Goal: Transaction & Acquisition: Purchase product/service

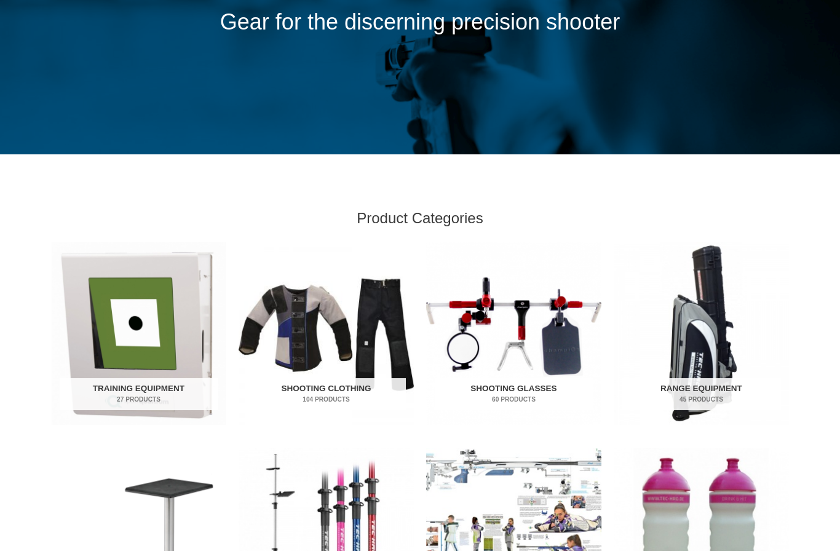
scroll to position [250, 0]
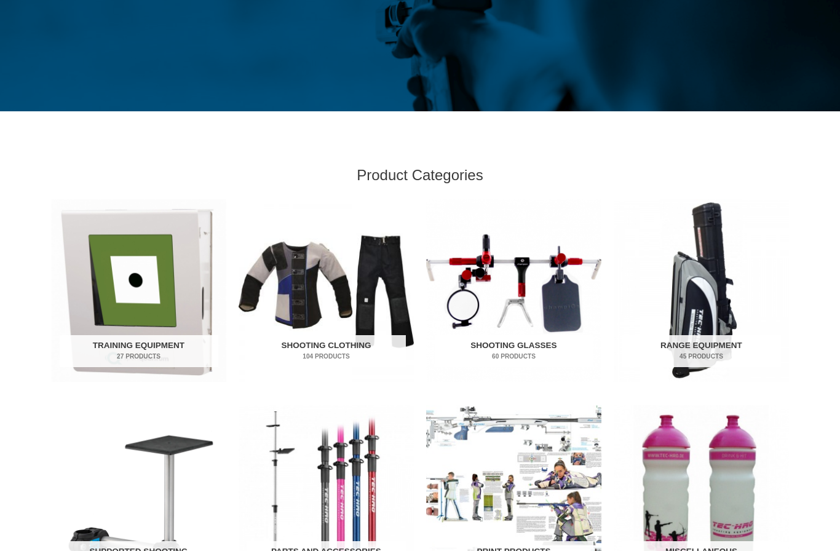
click at [101, 298] on img "Visit product category Training Equipment" at bounding box center [138, 290] width 175 height 183
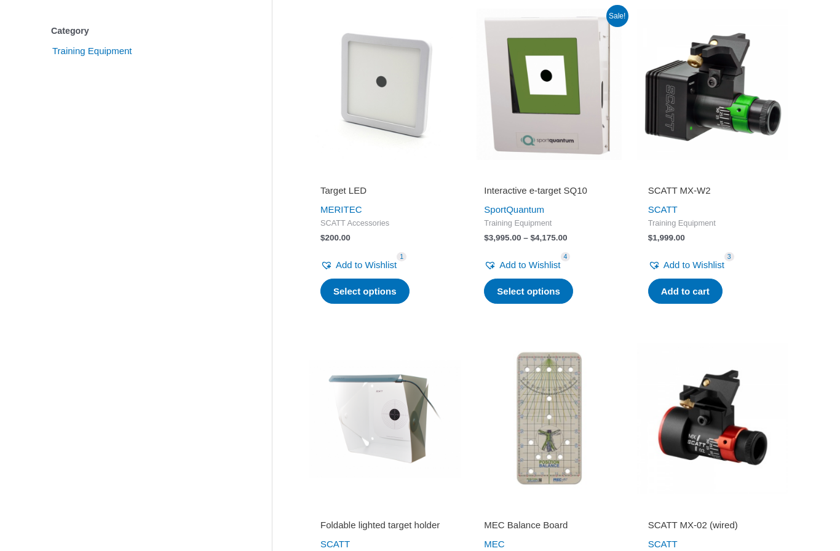
scroll to position [304, 0]
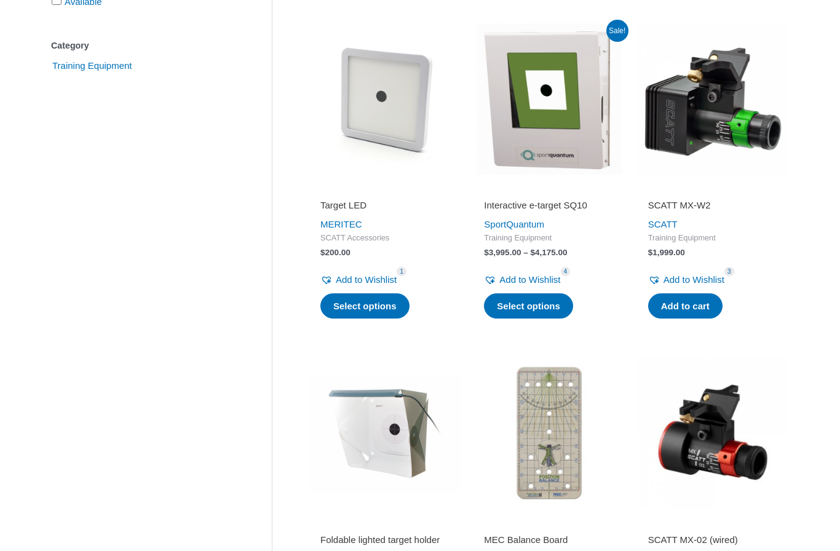
click at [545, 150] on img at bounding box center [548, 98] width 151 height 151
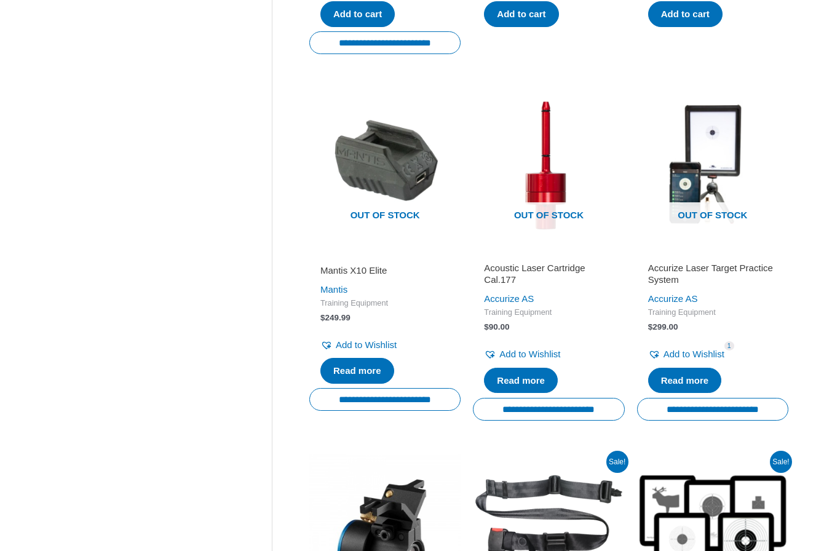
scroll to position [924, 0]
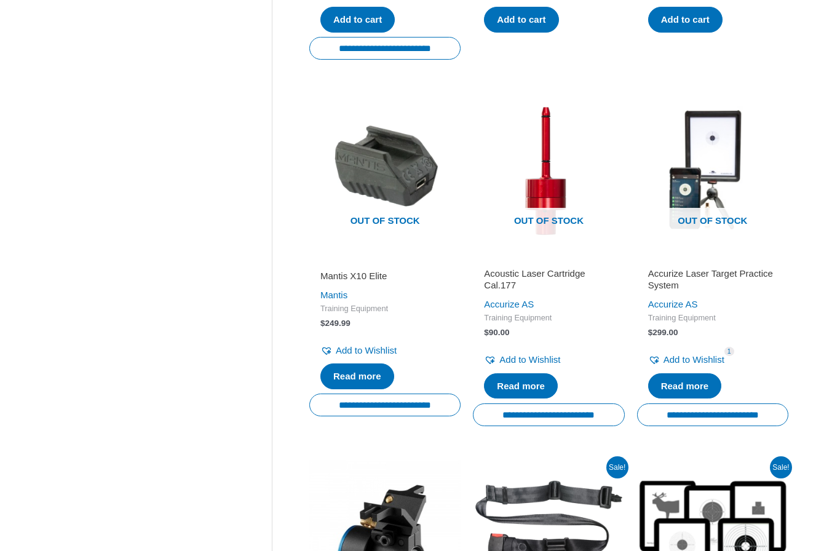
click at [723, 196] on img at bounding box center [712, 169] width 151 height 151
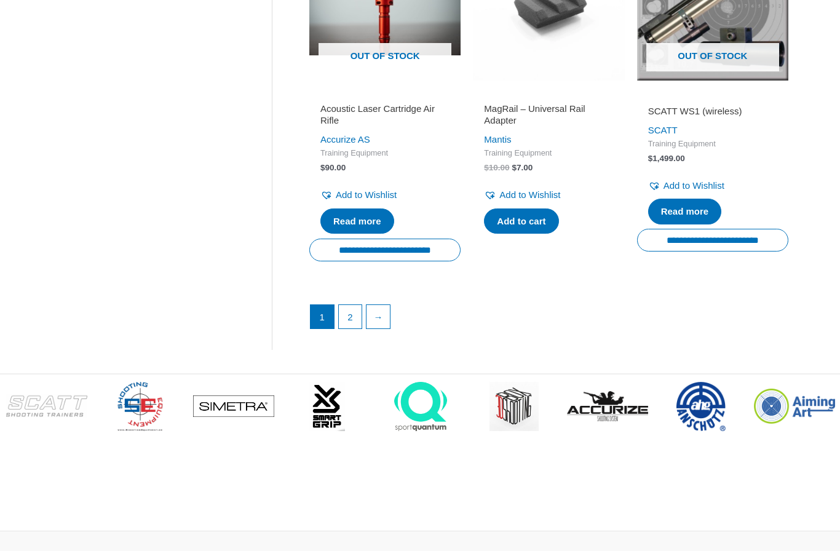
scroll to position [1753, 0]
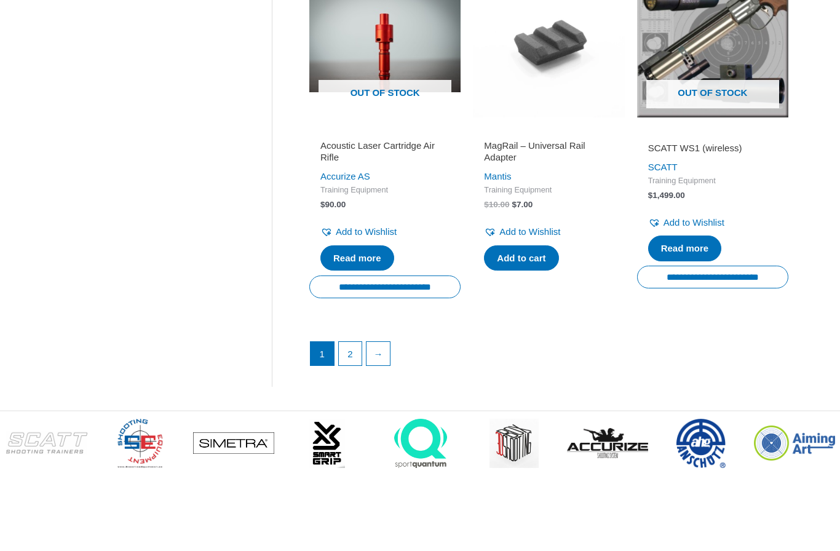
click at [354, 363] on link "2" at bounding box center [350, 353] width 23 height 23
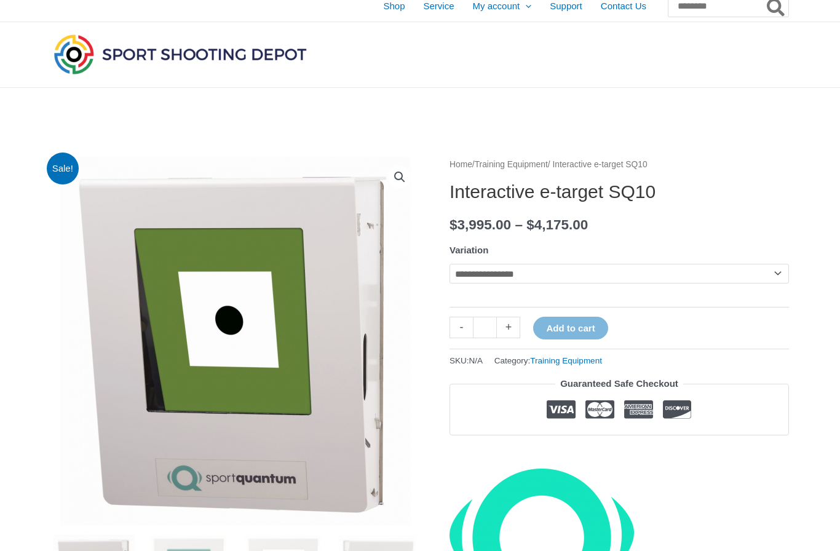
scroll to position [9, 0]
click at [774, 274] on select "**********" at bounding box center [619, 274] width 339 height 20
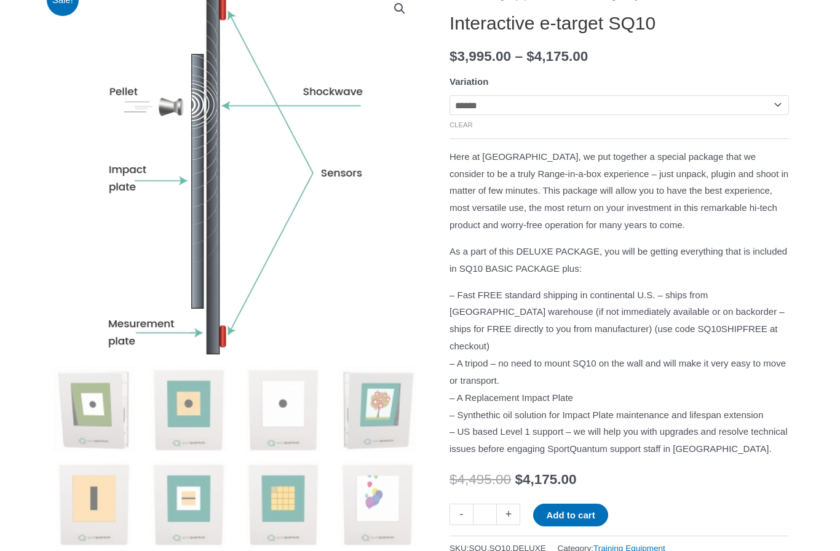
scroll to position [174, 0]
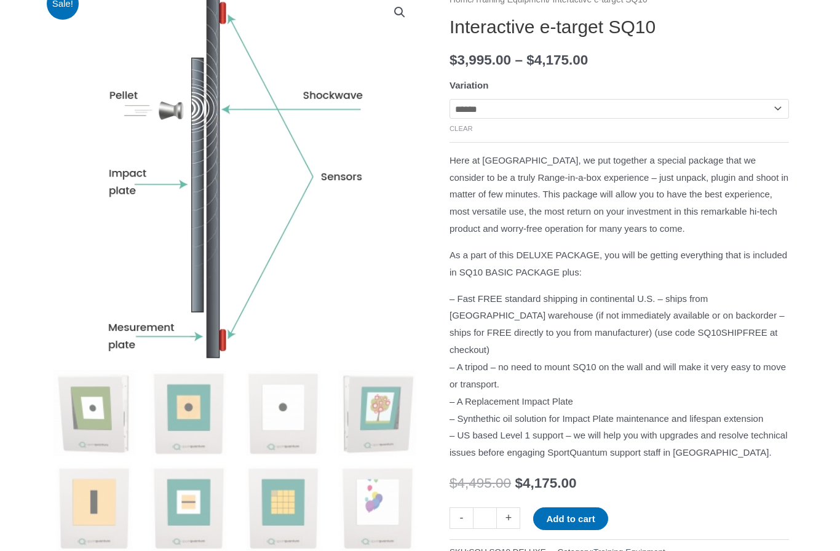
click at [775, 109] on select "**********" at bounding box center [619, 109] width 339 height 20
select select "********"
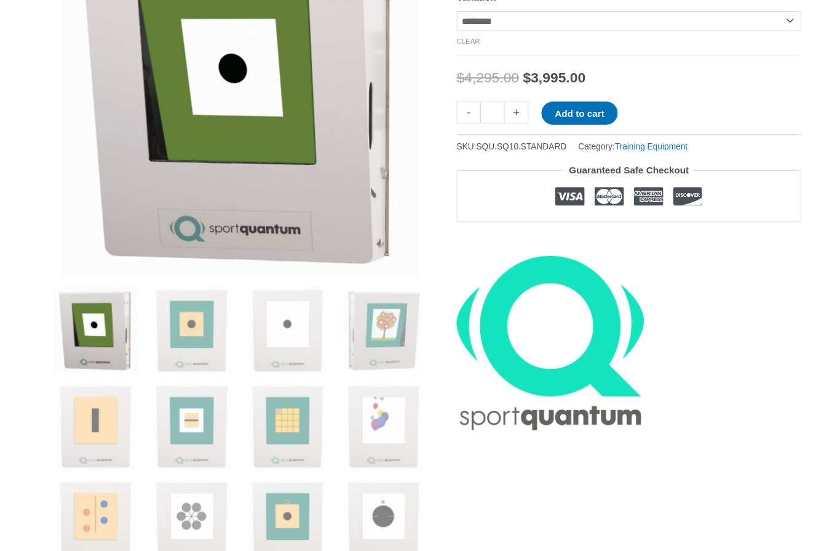
scroll to position [0, 0]
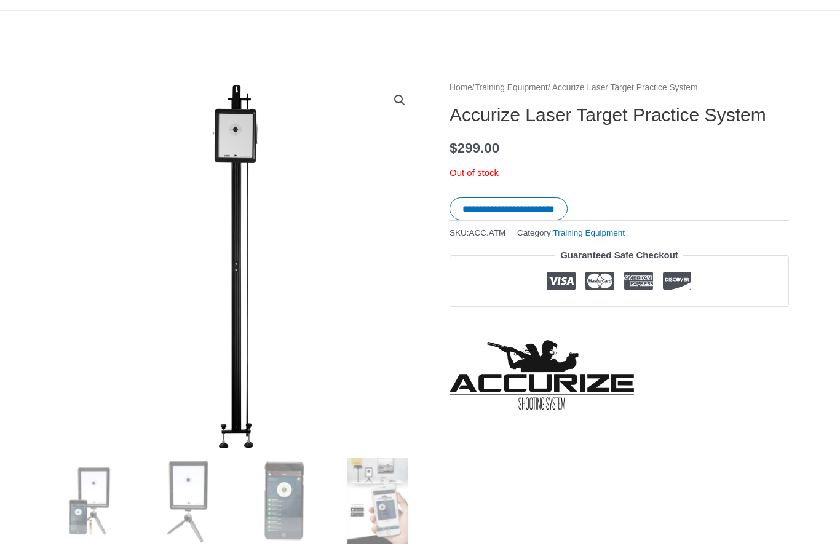
scroll to position [85, 0]
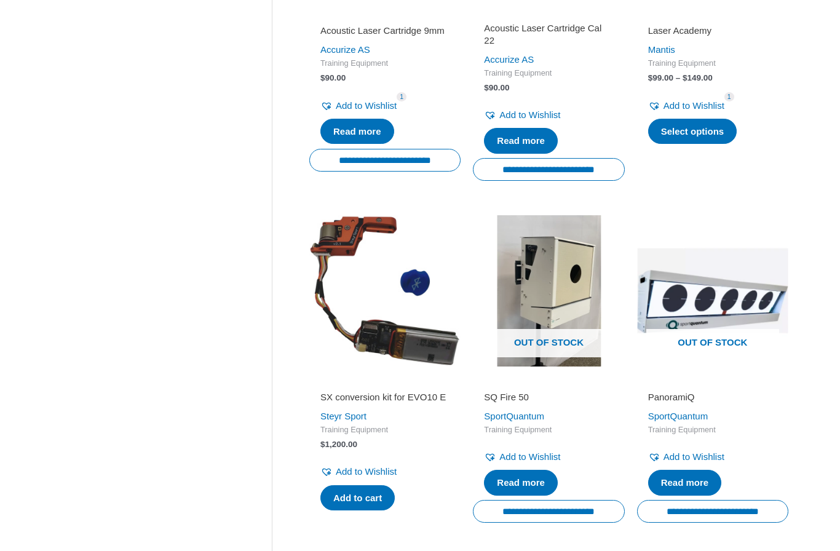
scroll to position [799, 0]
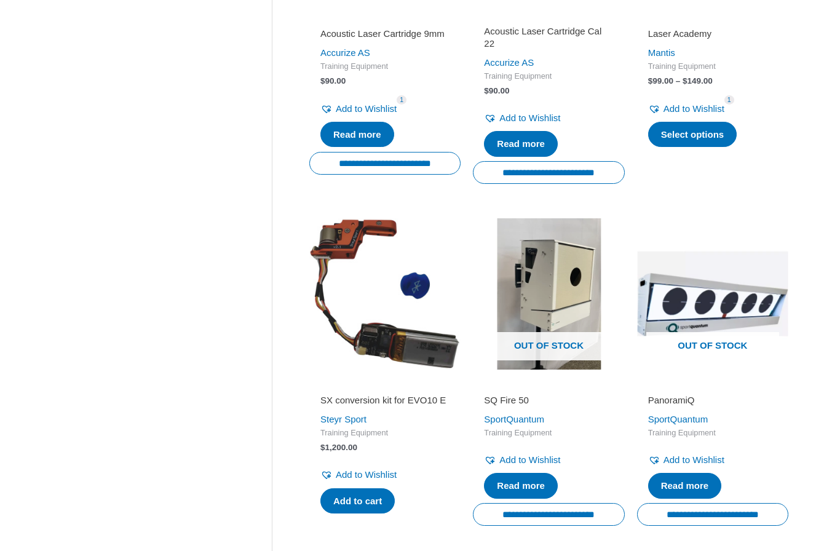
click at [575, 269] on img at bounding box center [548, 293] width 151 height 151
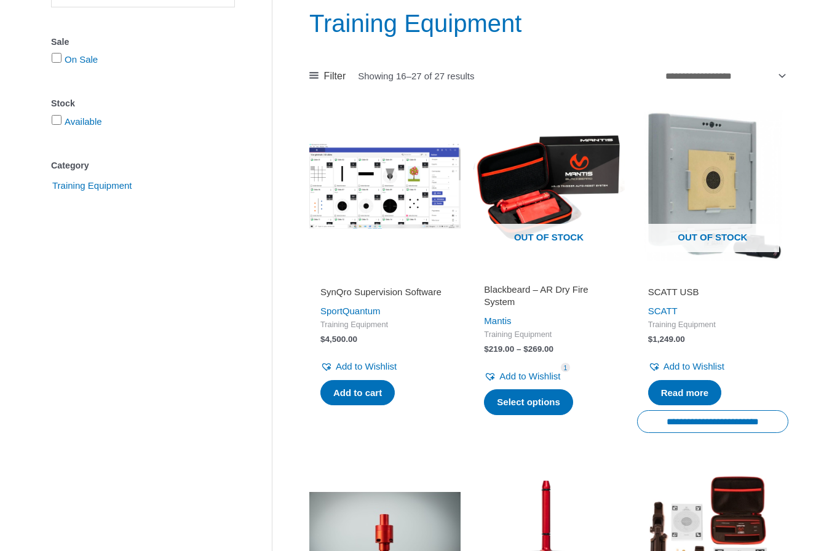
scroll to position [194, 0]
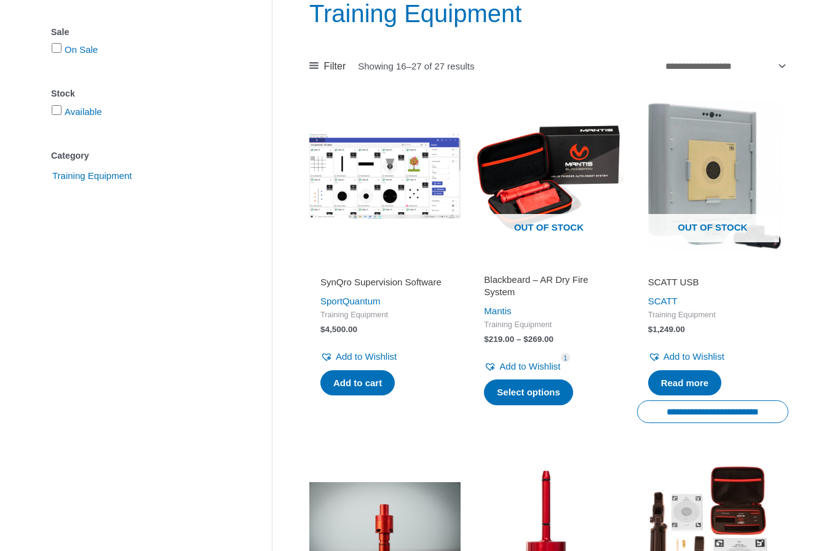
click at [728, 161] on img at bounding box center [712, 175] width 151 height 151
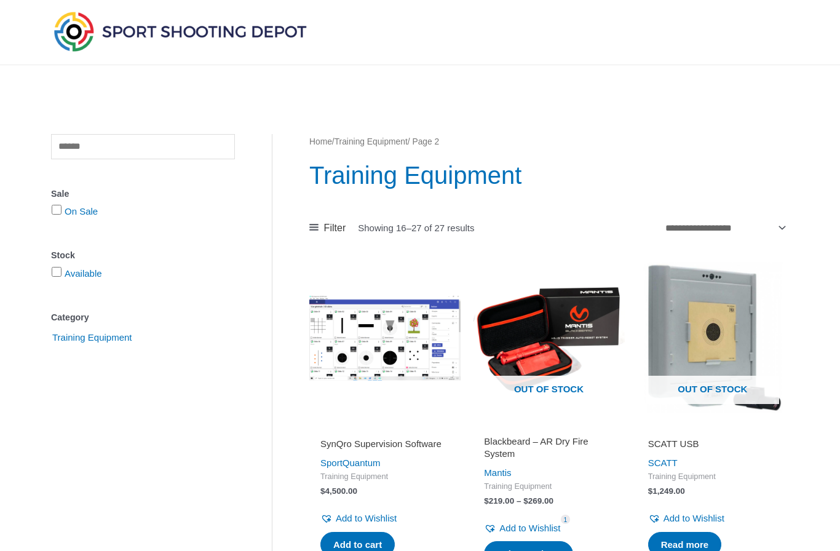
scroll to position [0, 0]
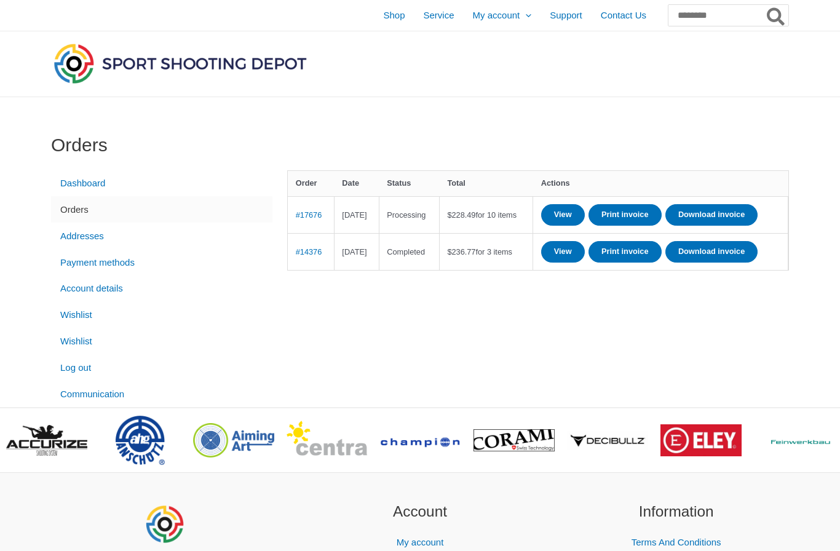
click at [283, 61] on img at bounding box center [180, 64] width 258 height 46
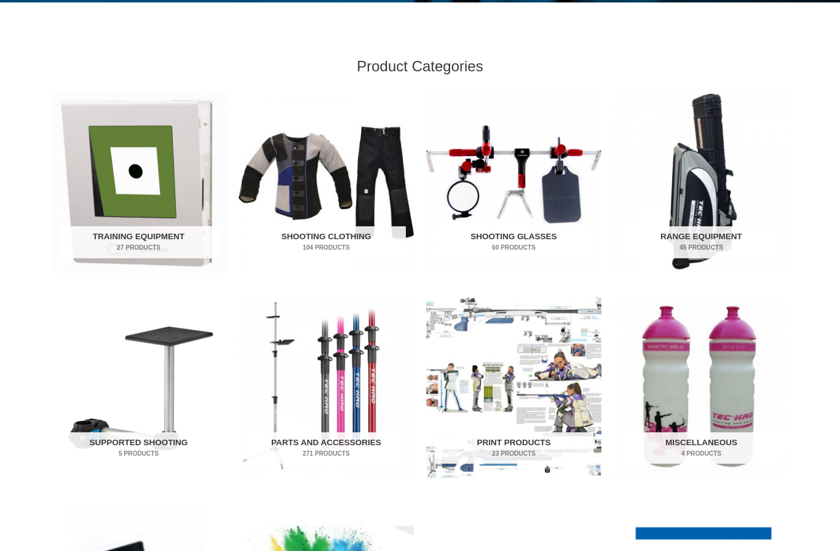
scroll to position [384, 0]
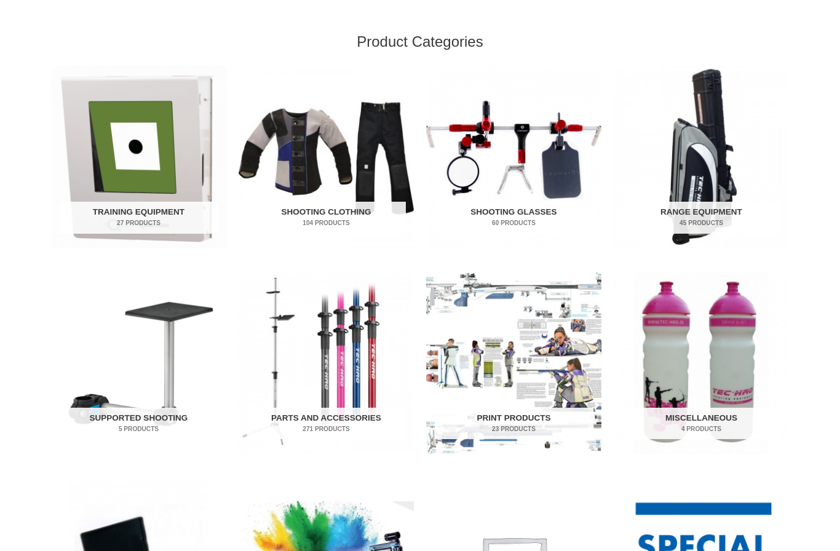
click at [694, 191] on img "Visit product category Range Equipment" at bounding box center [701, 157] width 175 height 183
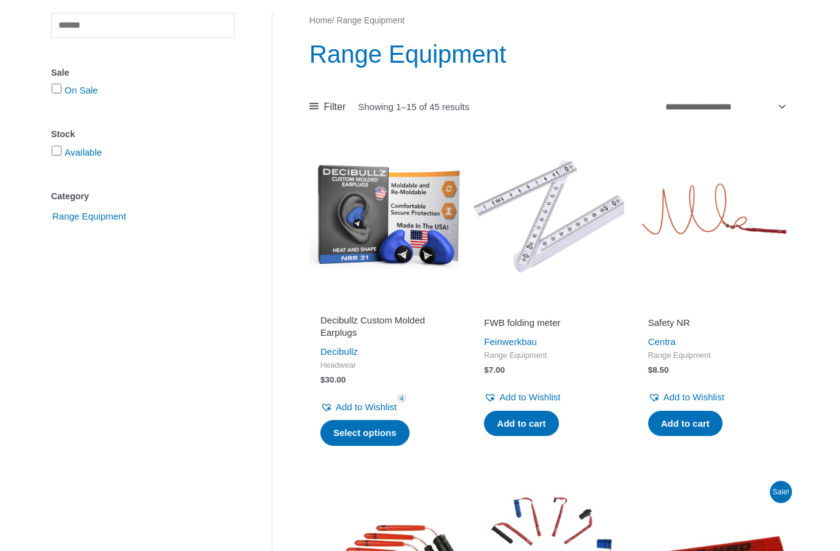
scroll to position [183, 0]
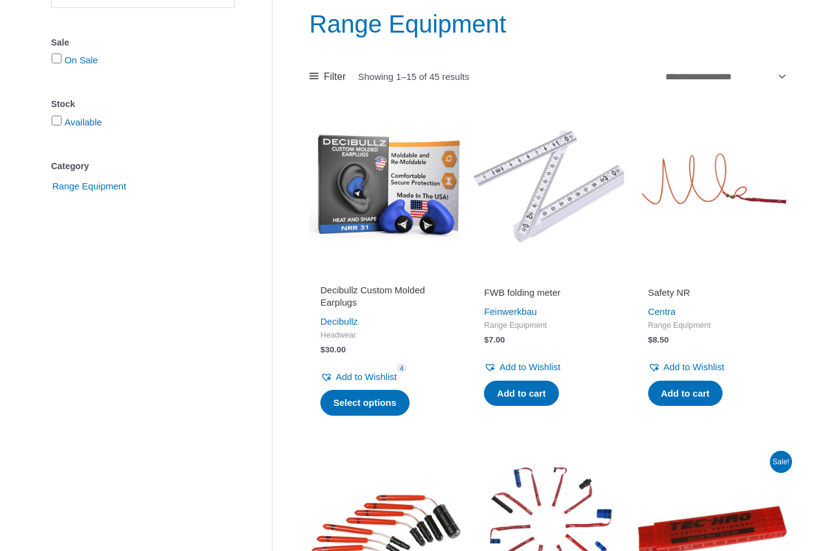
click at [707, 199] on img at bounding box center [712, 186] width 151 height 151
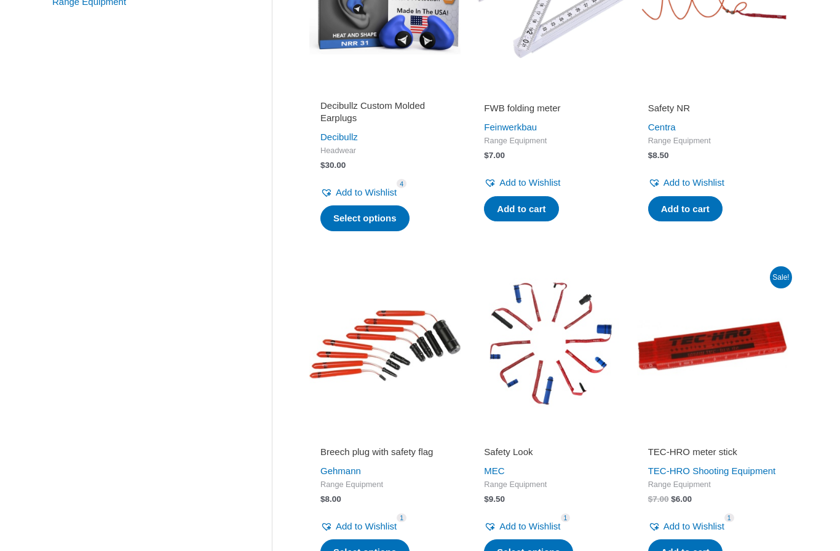
scroll to position [368, 0]
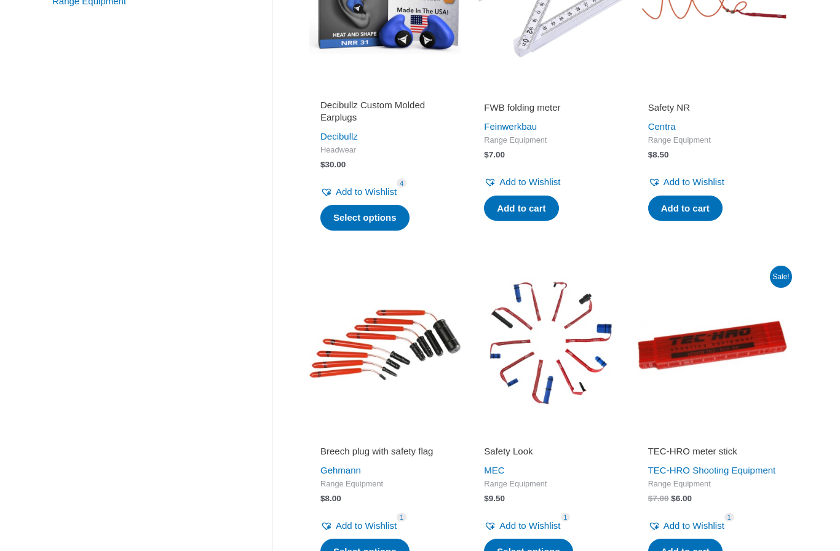
click at [573, 351] on img at bounding box center [548, 344] width 151 height 151
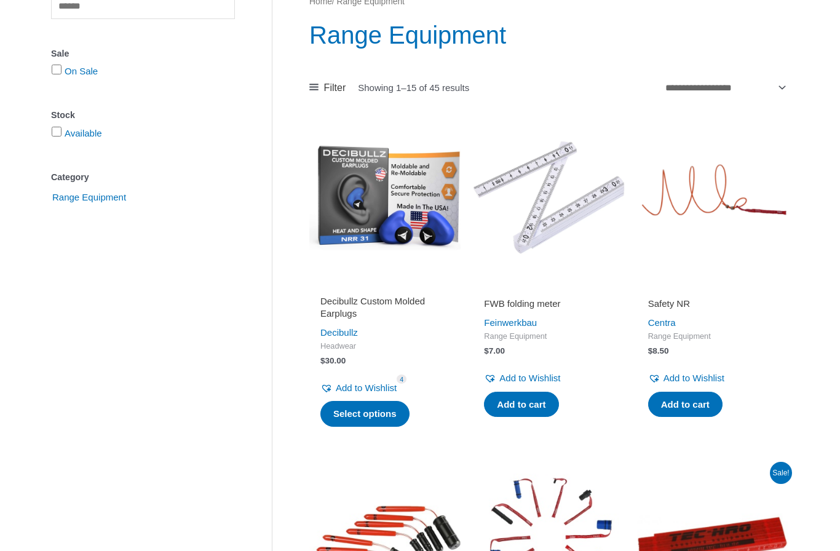
scroll to position [170, 0]
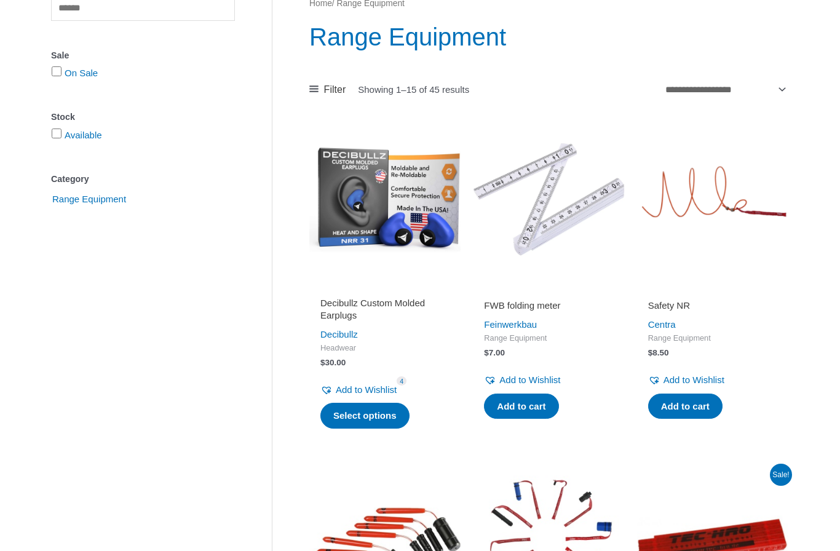
click at [697, 217] on img at bounding box center [712, 199] width 151 height 151
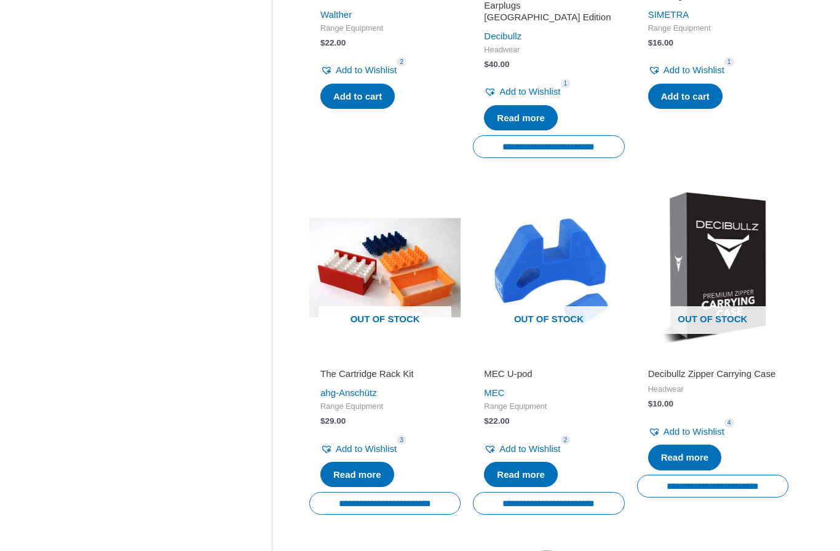
scroll to position [1160, 0]
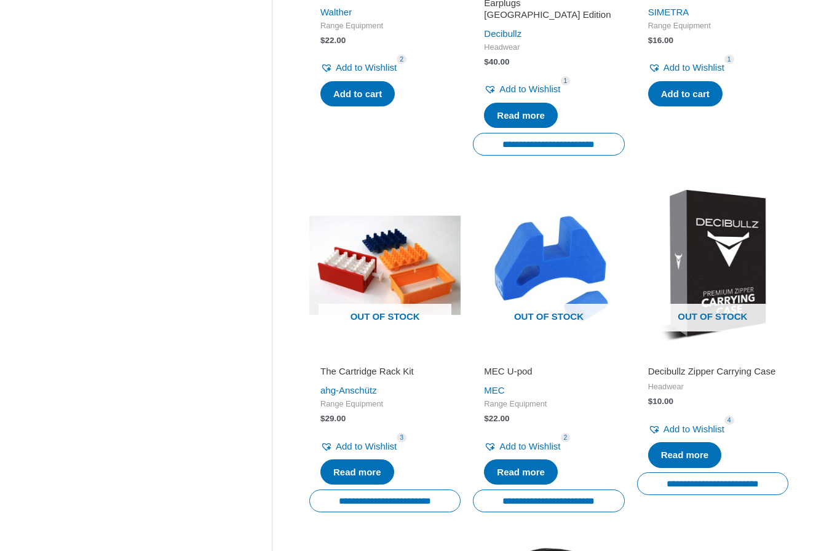
click at [416, 262] on img at bounding box center [384, 264] width 151 height 151
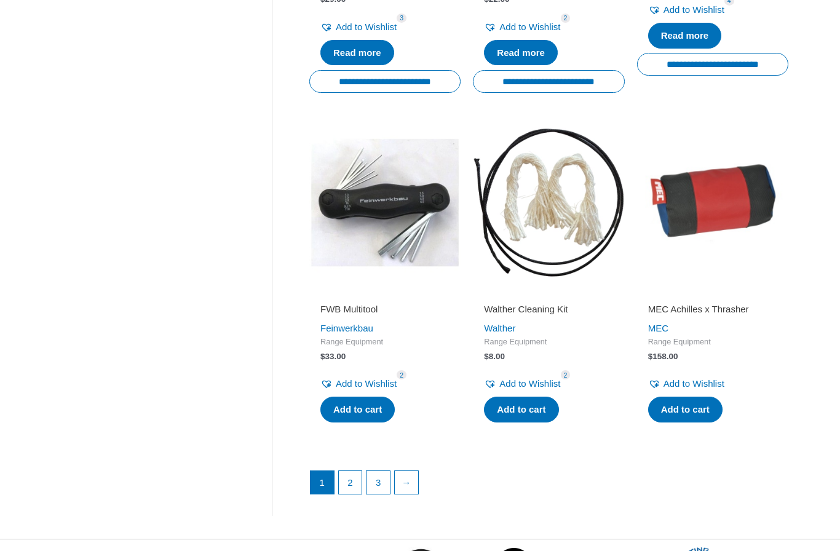
scroll to position [1583, 0]
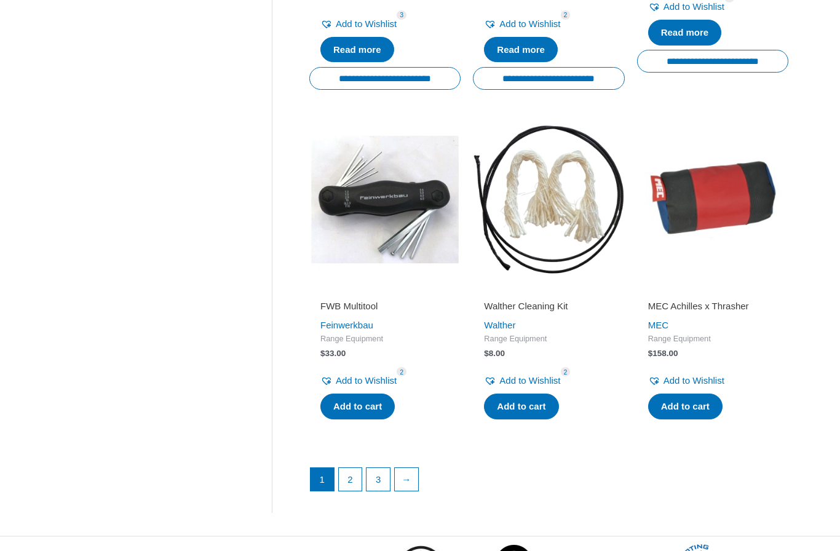
click at [745, 206] on img at bounding box center [712, 199] width 151 height 151
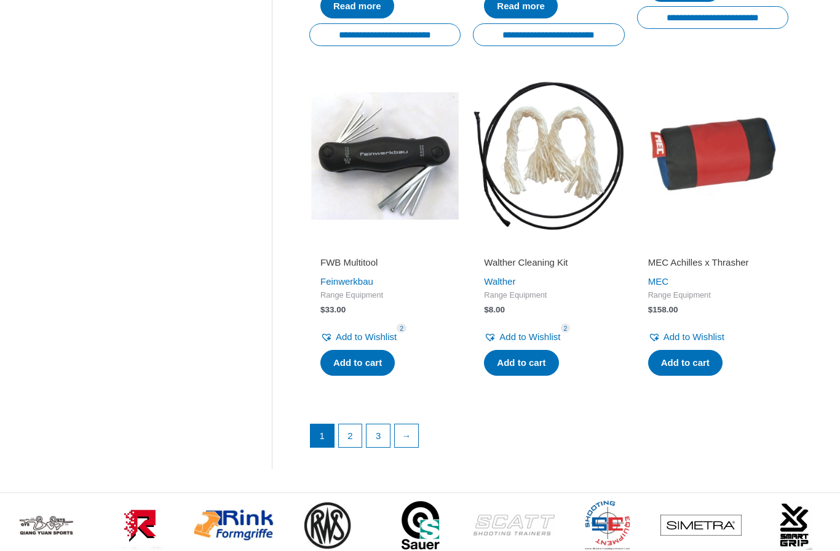
click at [346, 429] on link "2" at bounding box center [350, 435] width 23 height 23
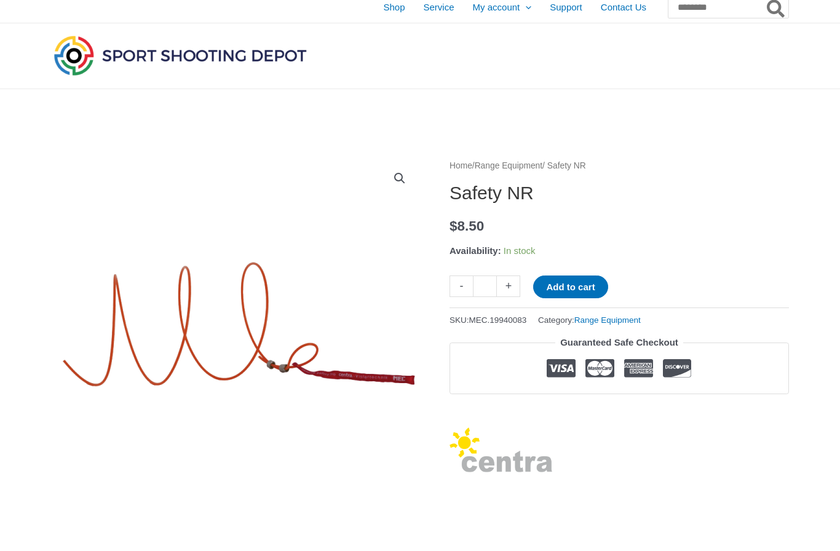
scroll to position [6, 0]
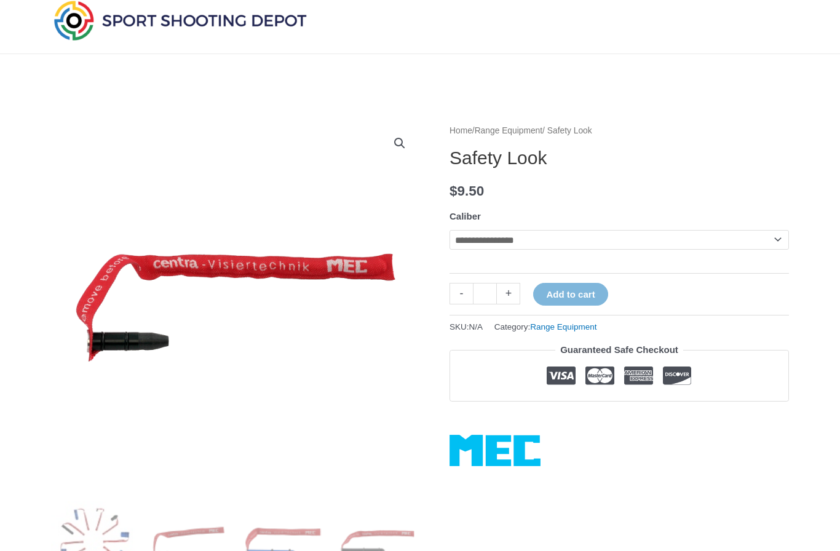
scroll to position [33, 0]
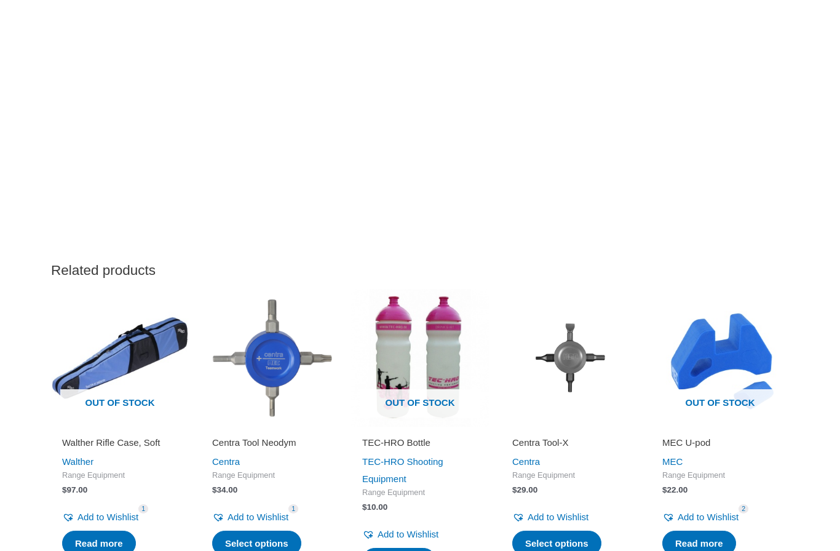
scroll to position [943, 0]
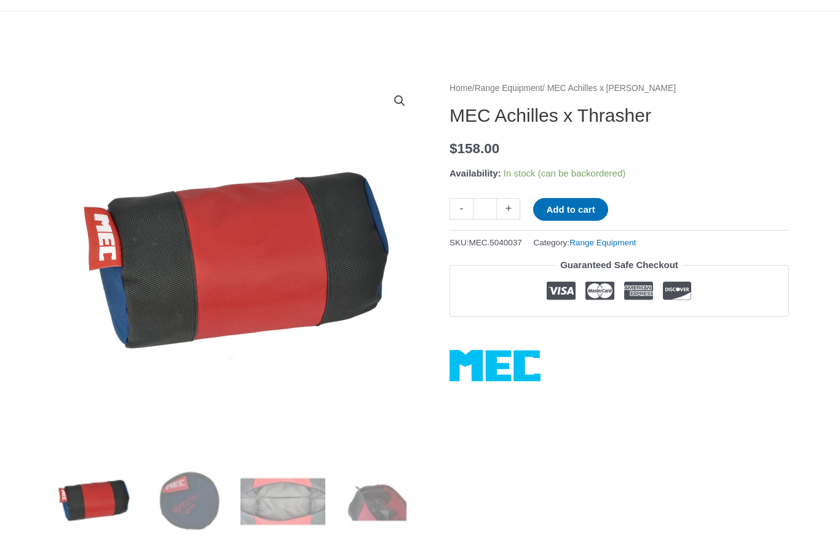
scroll to position [84, 0]
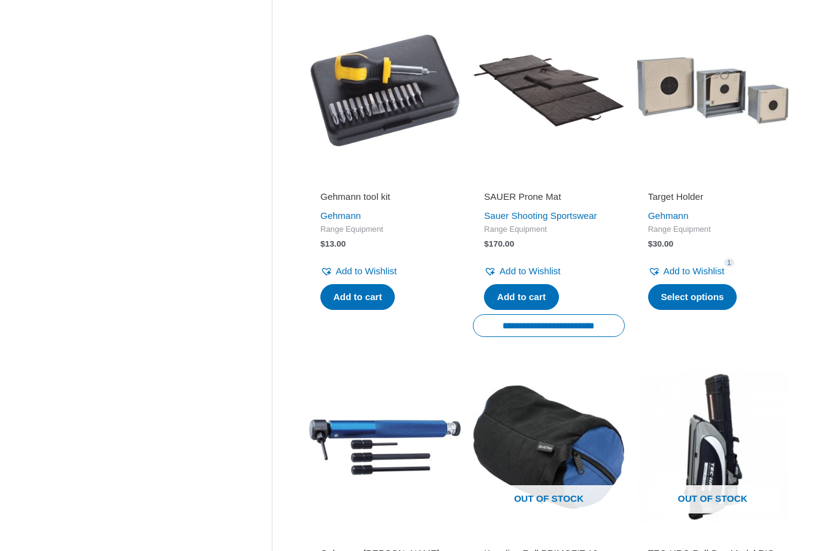
scroll to position [621, 0]
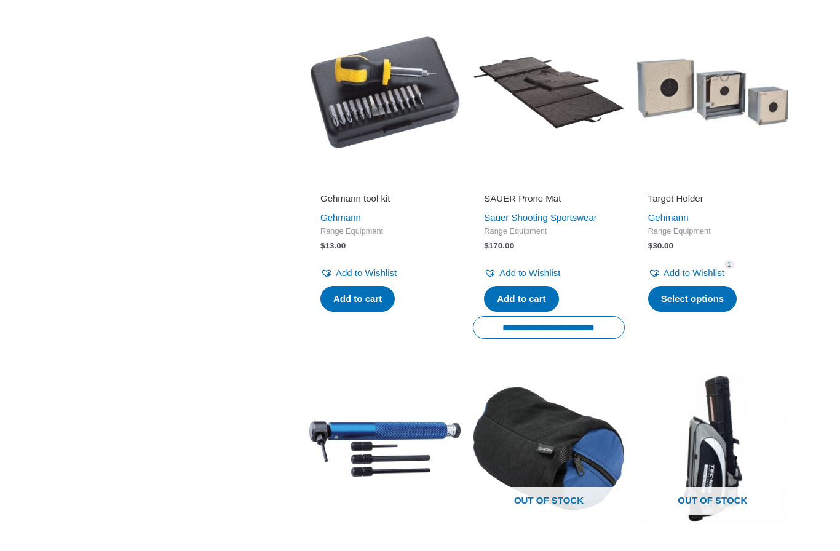
click at [585, 137] on img at bounding box center [548, 92] width 151 height 151
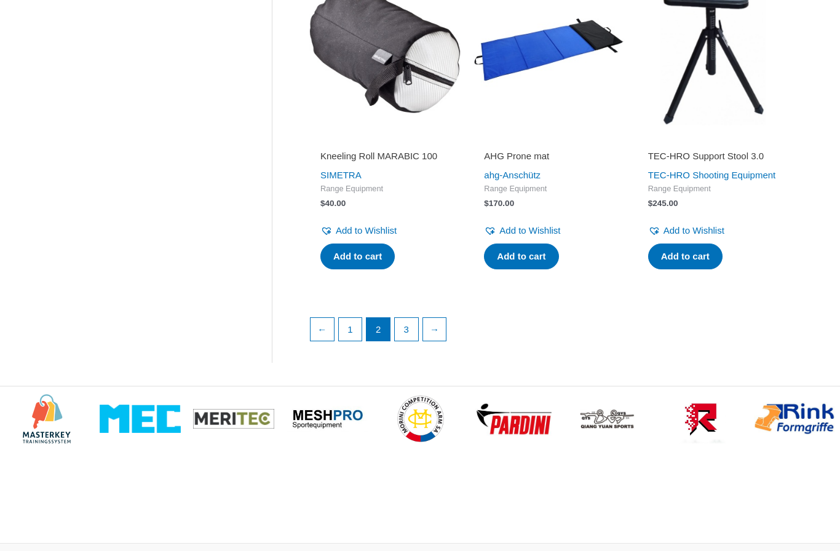
scroll to position [1737, 0]
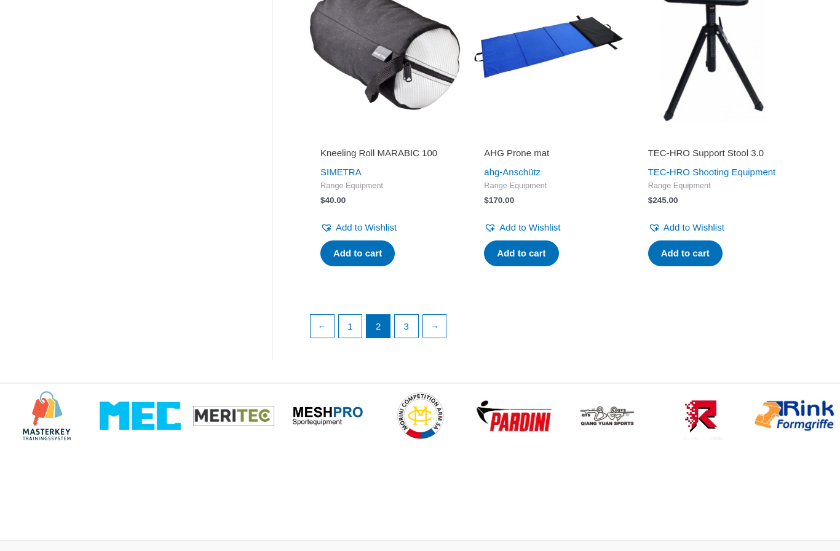
click at [409, 338] on link "3" at bounding box center [406, 326] width 23 height 23
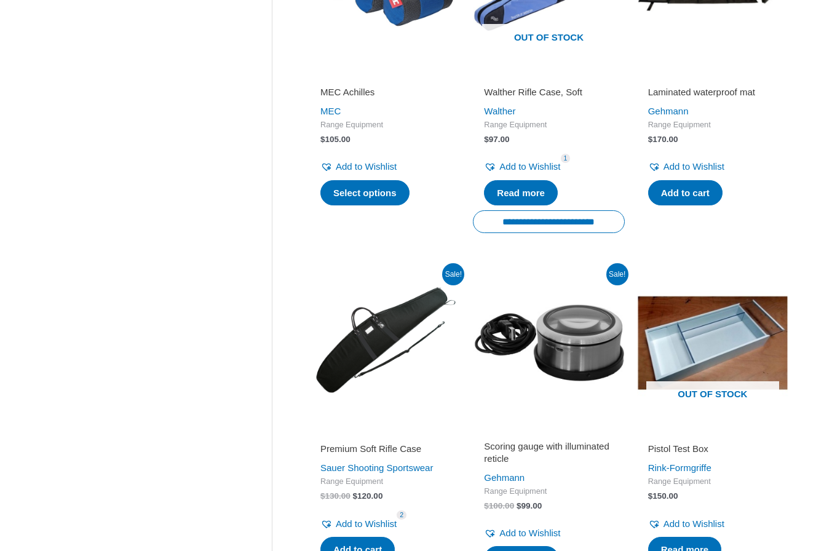
scroll to position [387, 0]
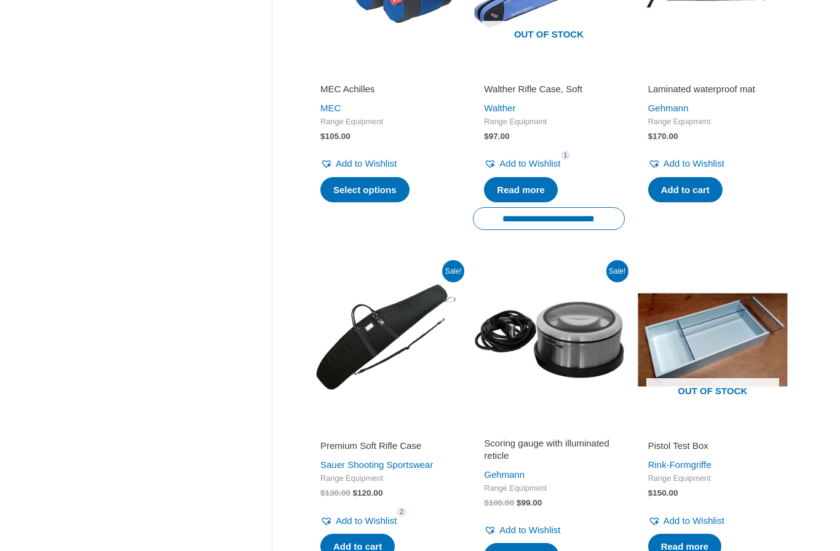
click at [352, 337] on img at bounding box center [384, 339] width 151 height 151
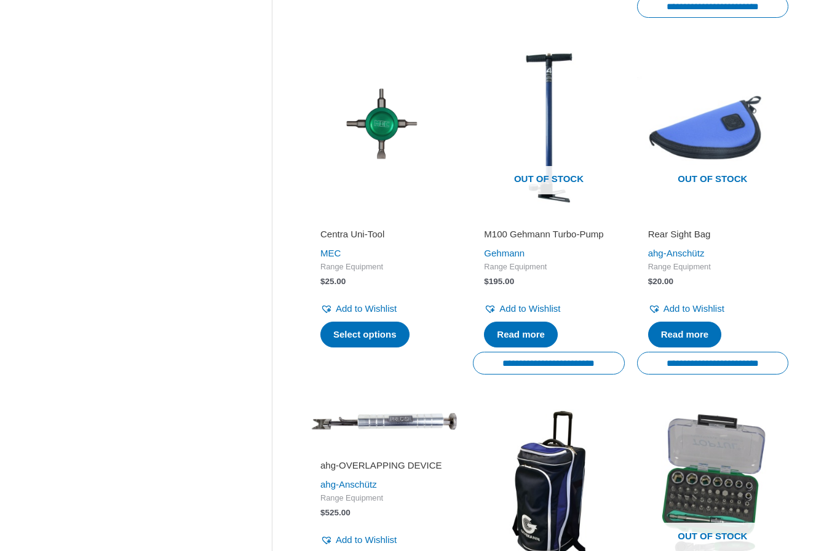
scroll to position [945, 0]
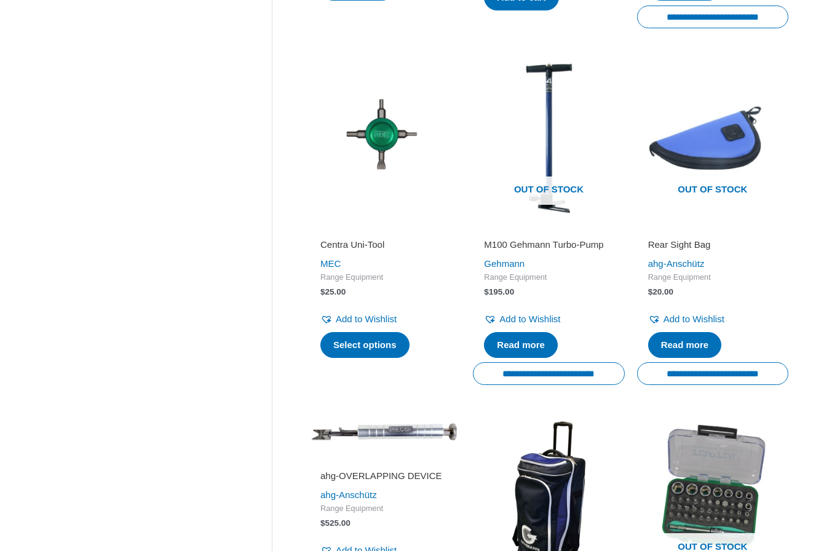
click at [699, 154] on img at bounding box center [712, 137] width 151 height 151
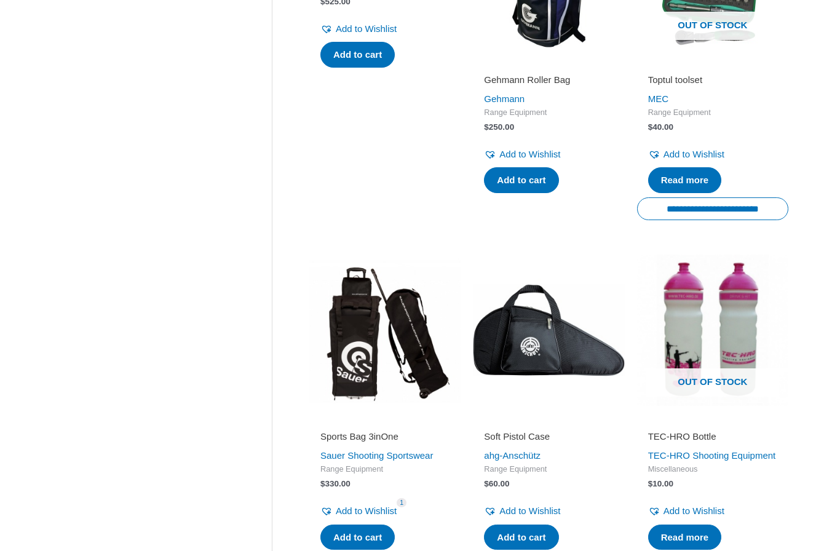
scroll to position [1473, 0]
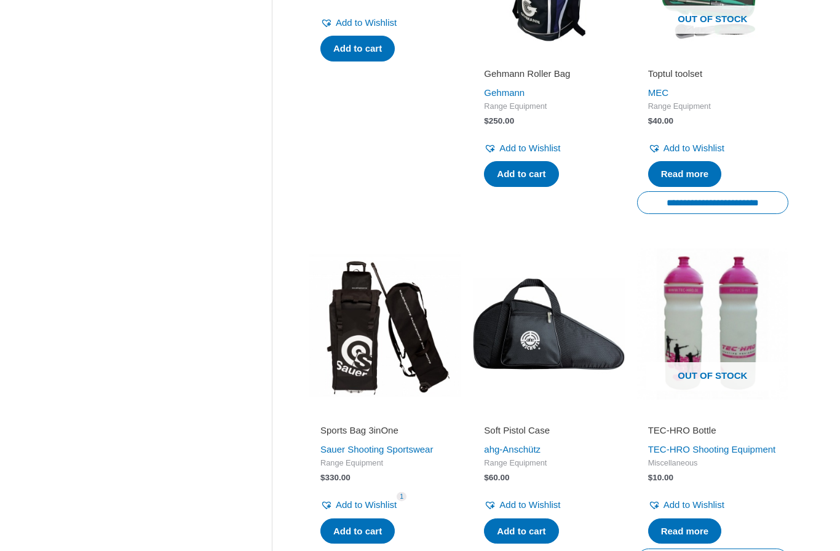
click at [330, 317] on img at bounding box center [384, 323] width 151 height 151
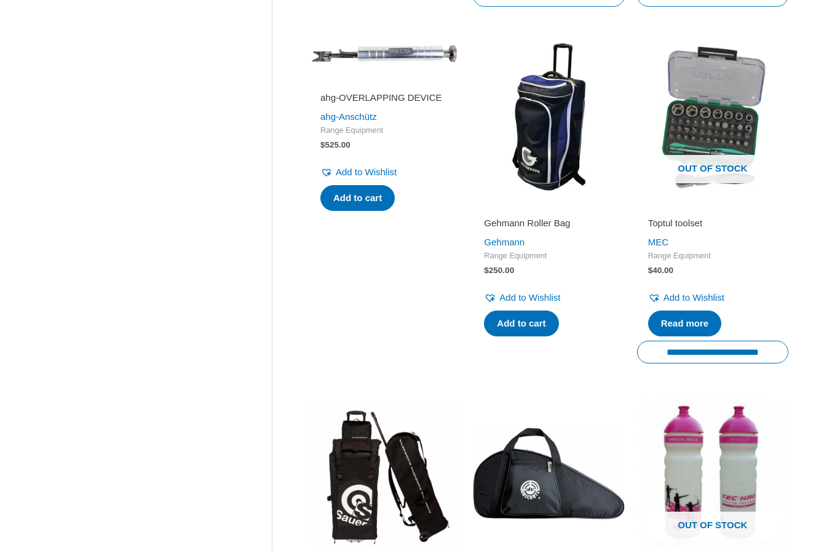
scroll to position [1306, 0]
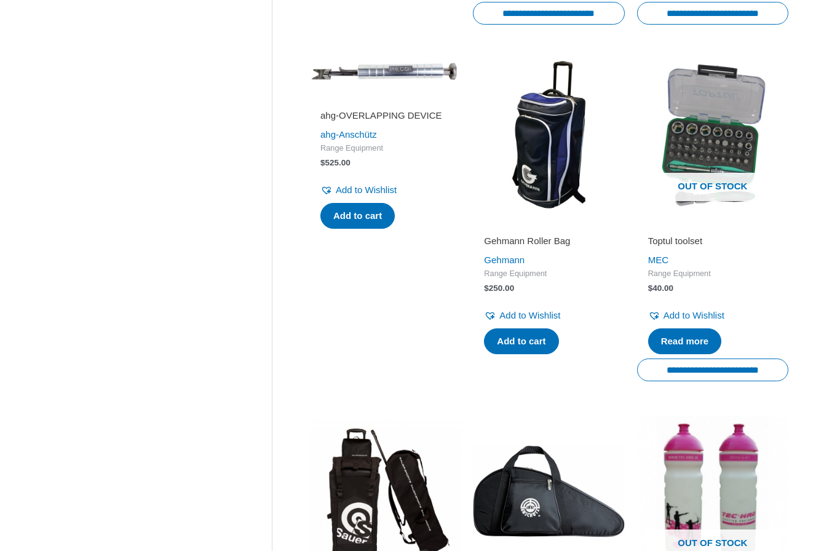
click at [512, 210] on img at bounding box center [548, 134] width 151 height 151
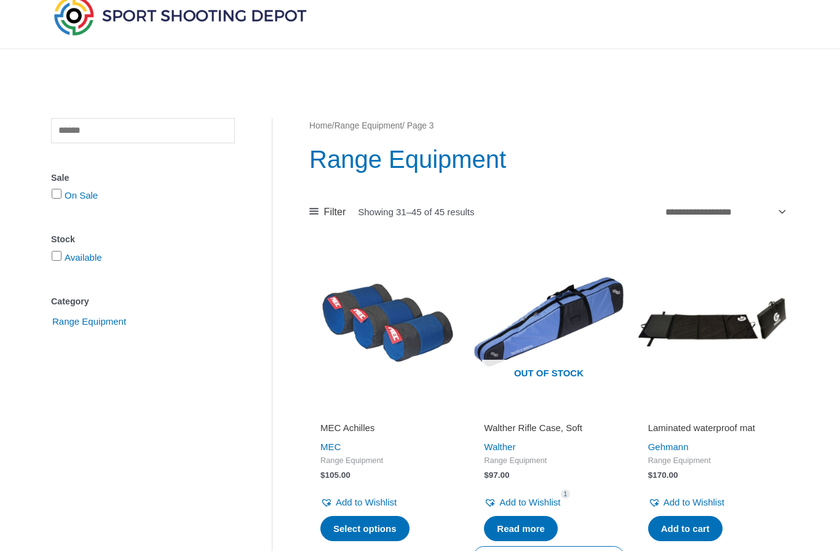
scroll to position [0, 0]
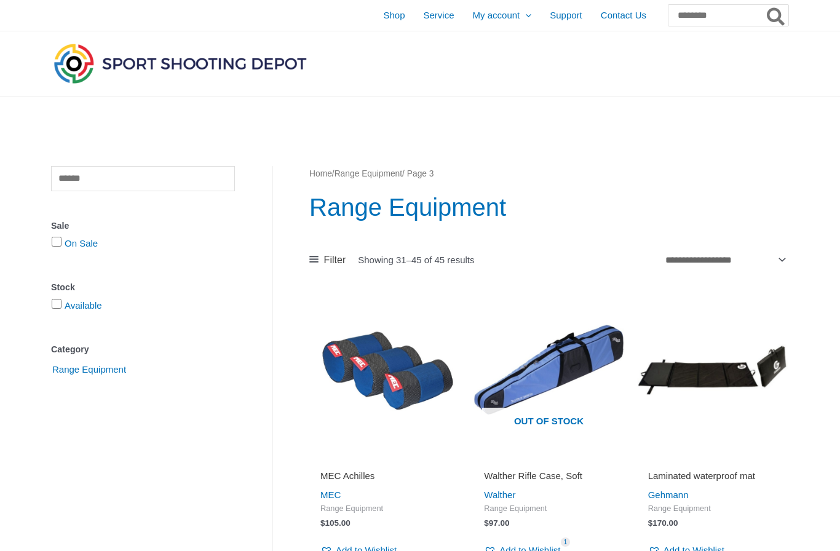
click at [383, 18] on span "Shop" at bounding box center [394, 15] width 22 height 31
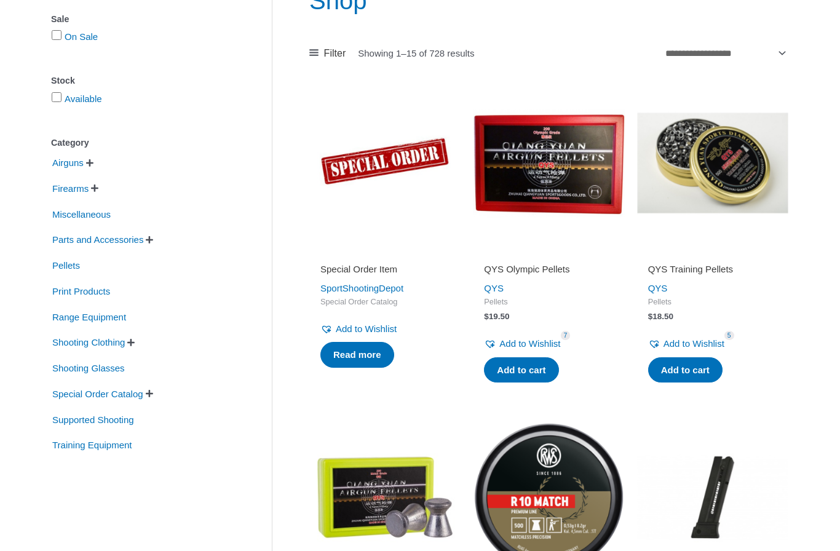
scroll to position [188, 0]
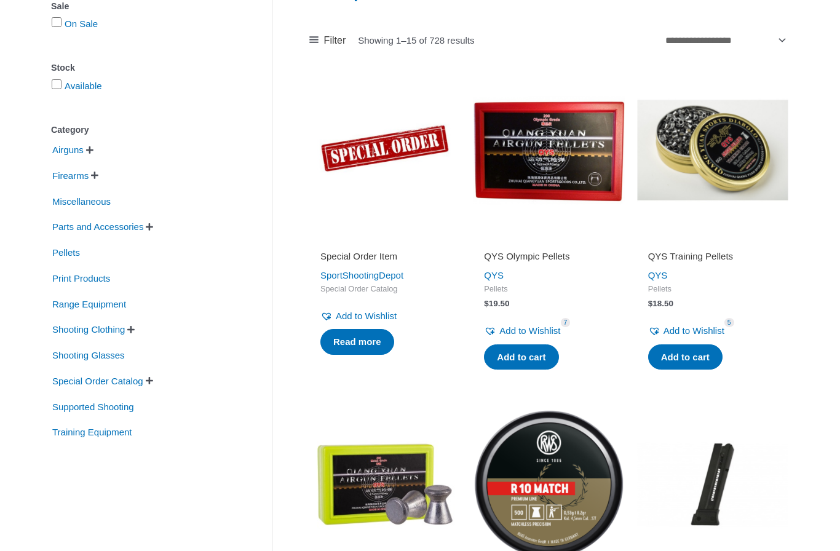
click at [499, 186] on img at bounding box center [548, 149] width 151 height 151
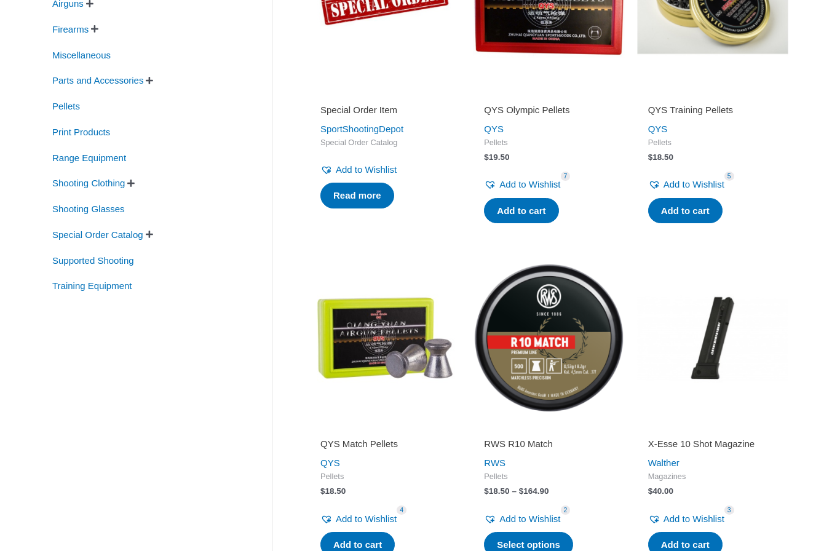
scroll to position [350, 0]
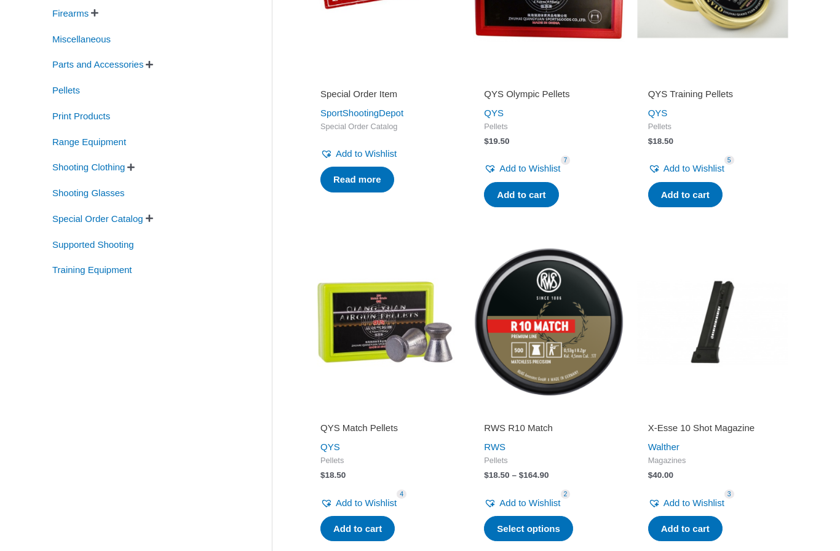
click at [358, 322] on img at bounding box center [384, 321] width 151 height 151
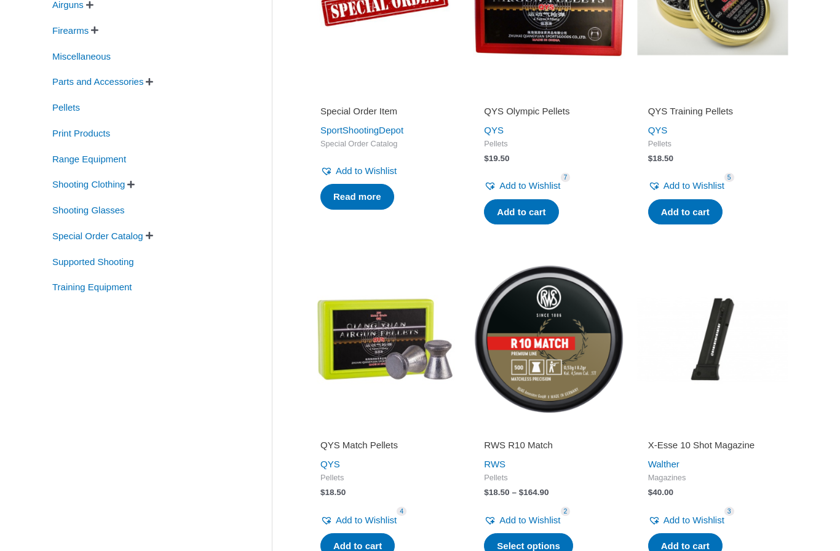
scroll to position [543, 0]
